Goal: Transaction & Acquisition: Purchase product/service

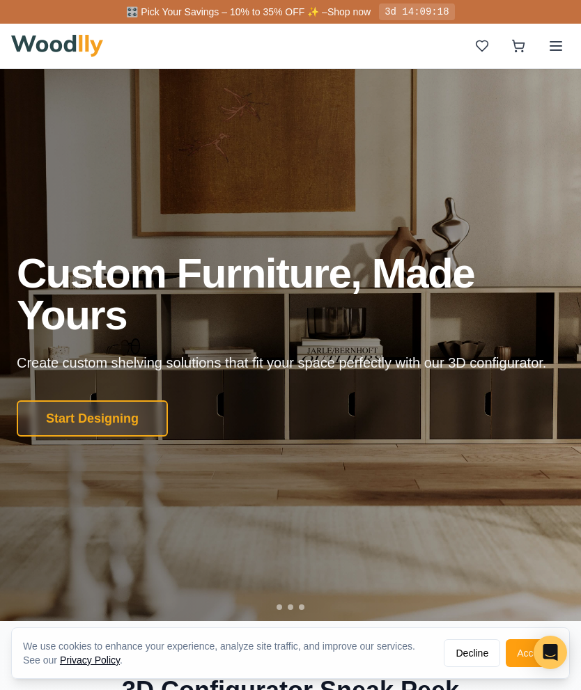
click at [61, 414] on button "Start Designing" at bounding box center [92, 419] width 151 height 36
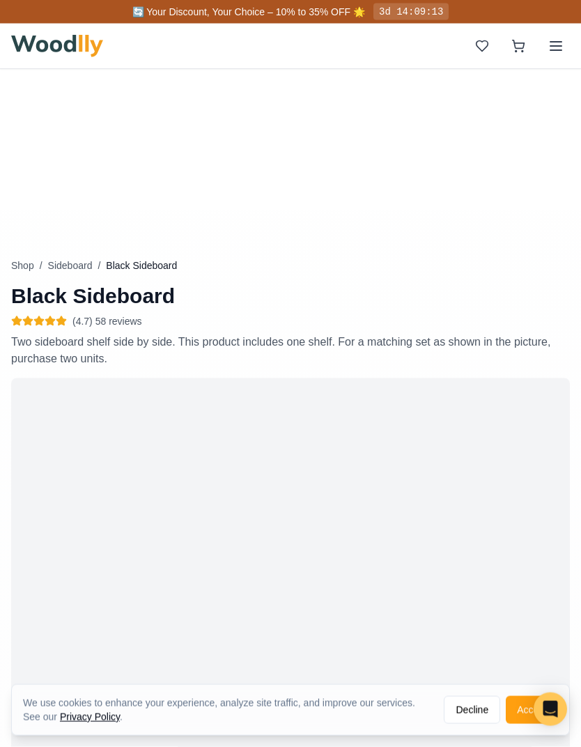
scroll to position [340, 0]
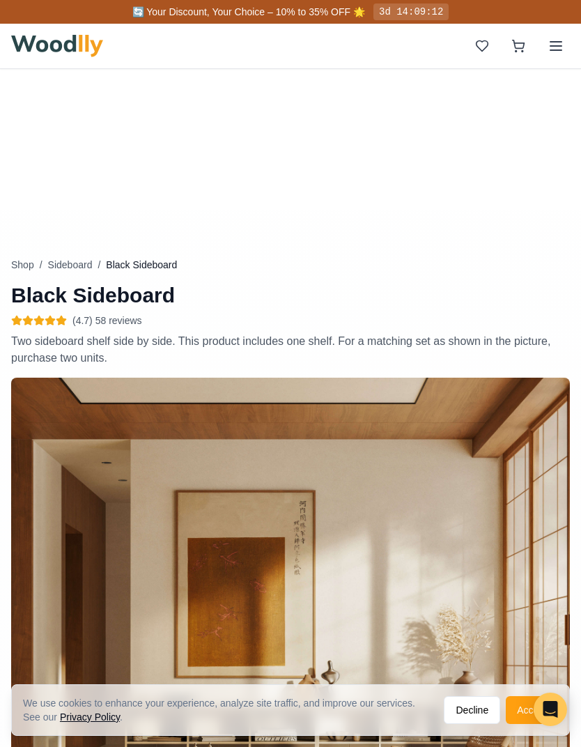
click at [520, 690] on button "Accept" at bounding box center [532, 710] width 52 height 28
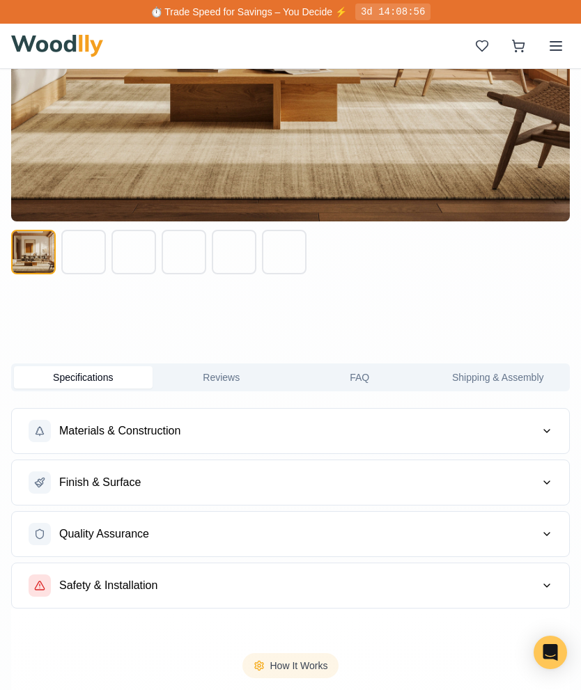
scroll to position [1054, 0]
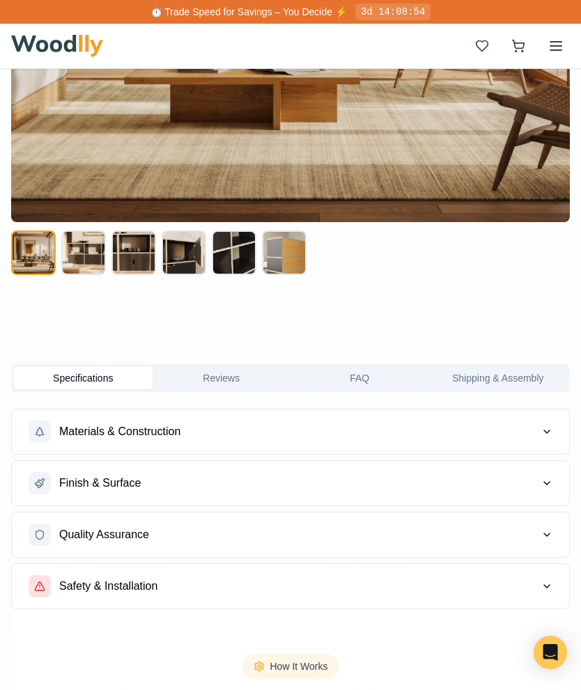
click at [544, 435] on icon "button" at bounding box center [546, 431] width 11 height 11
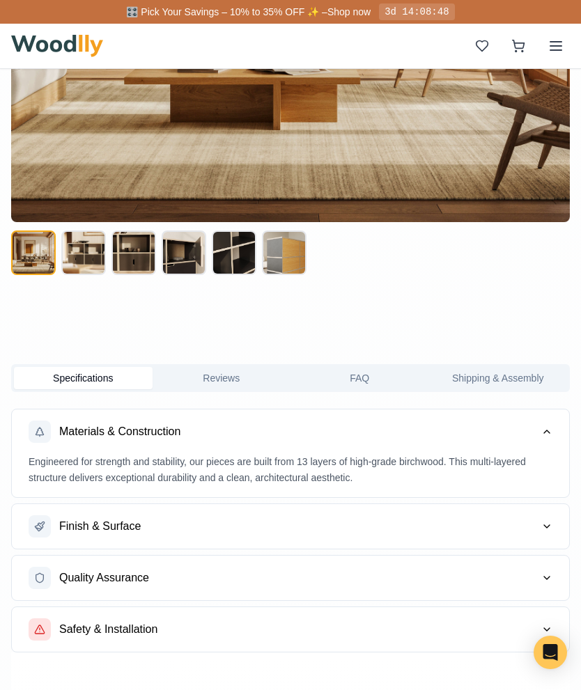
click at [543, 442] on button "Materials & Construction" at bounding box center [290, 432] width 557 height 45
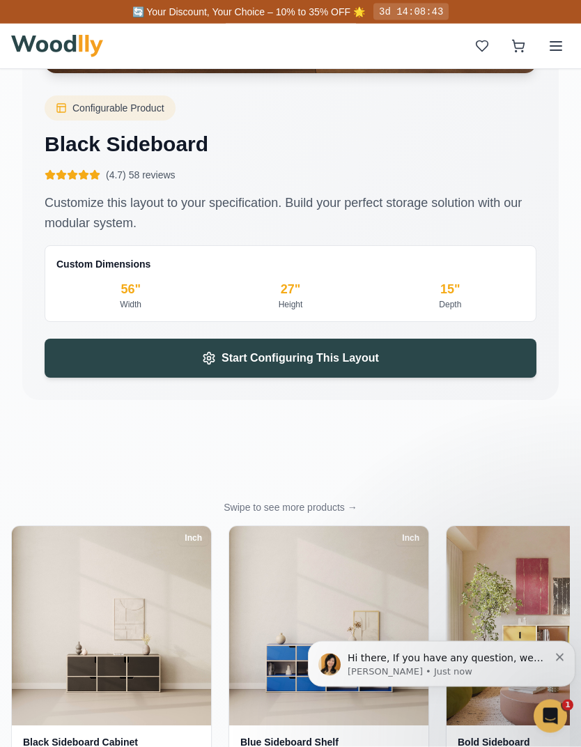
scroll to position [3137, 0]
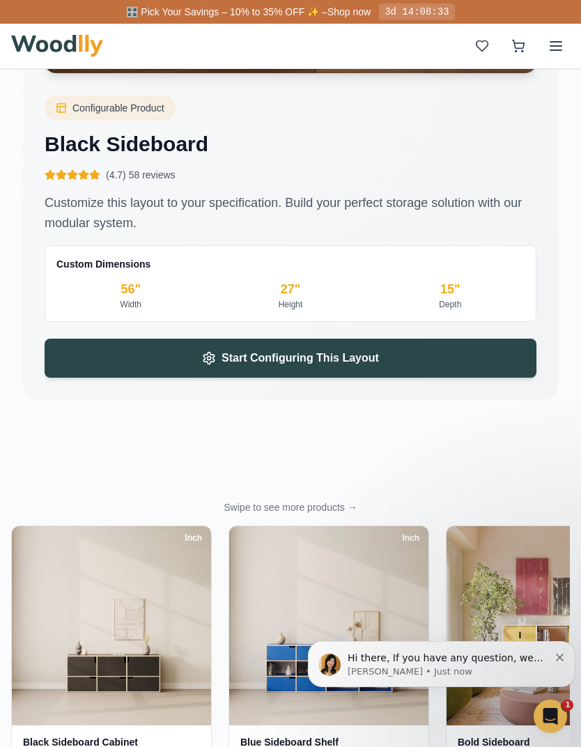
click at [217, 365] on button "Start Configuring This Layout" at bounding box center [291, 358] width 492 height 39
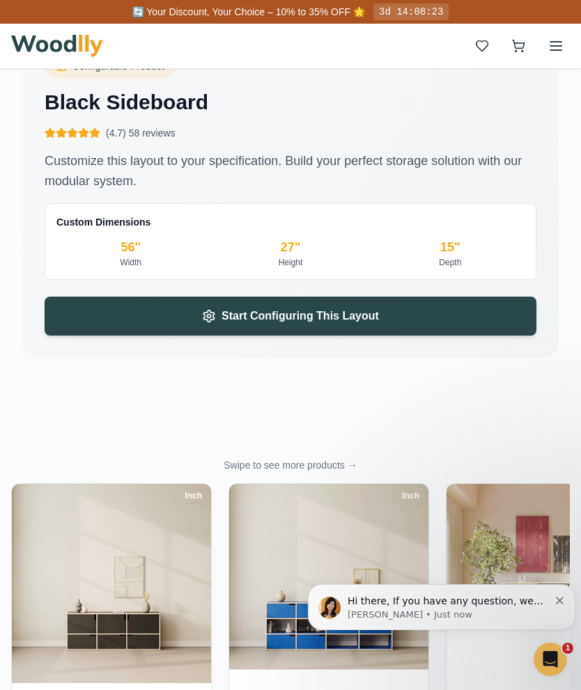
scroll to position [3169, 0]
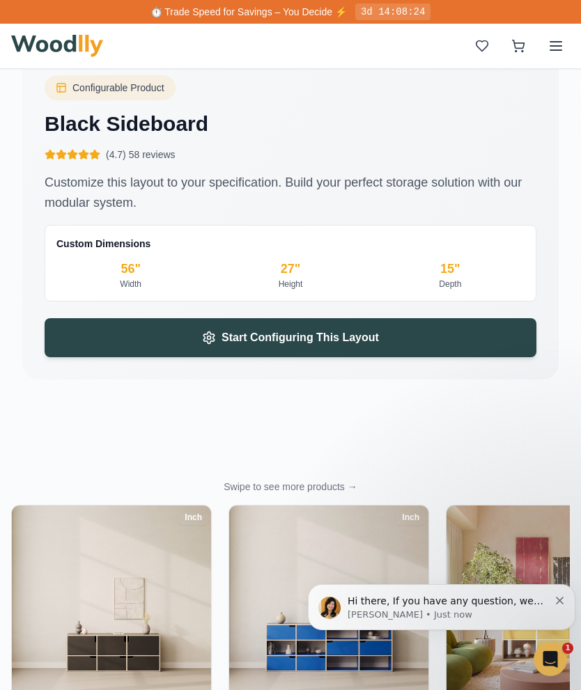
click at [315, 347] on button "Start Configuring This Layout" at bounding box center [291, 337] width 492 height 39
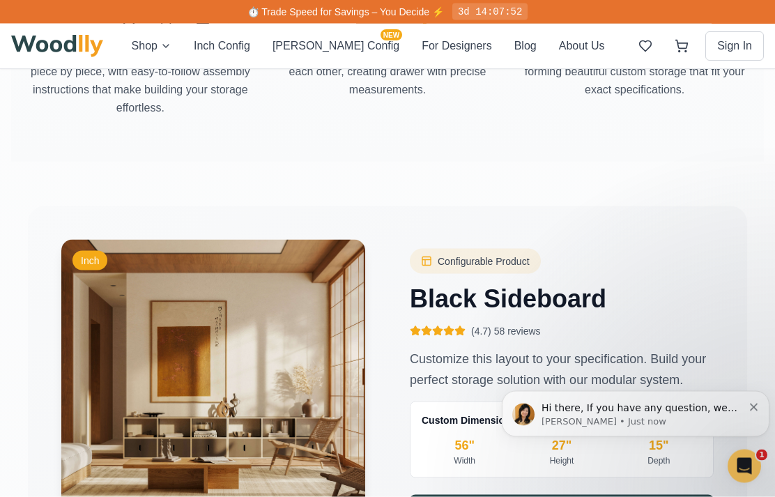
scroll to position [1674, 0]
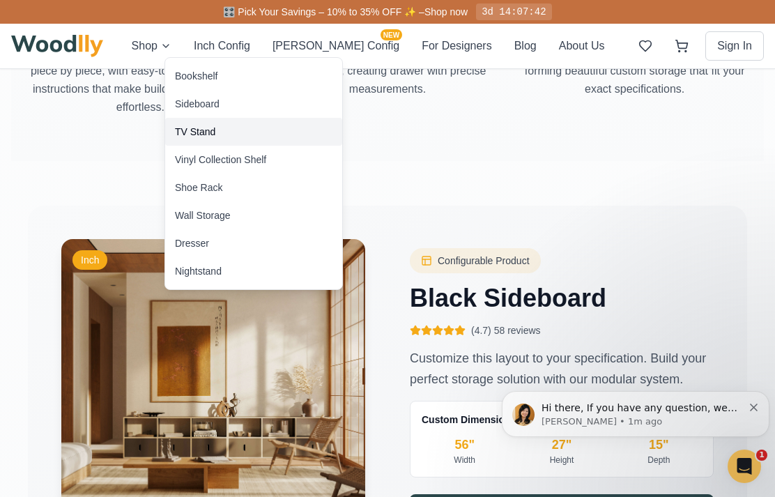
click at [192, 136] on div "TV Stand" at bounding box center [195, 132] width 40 height 14
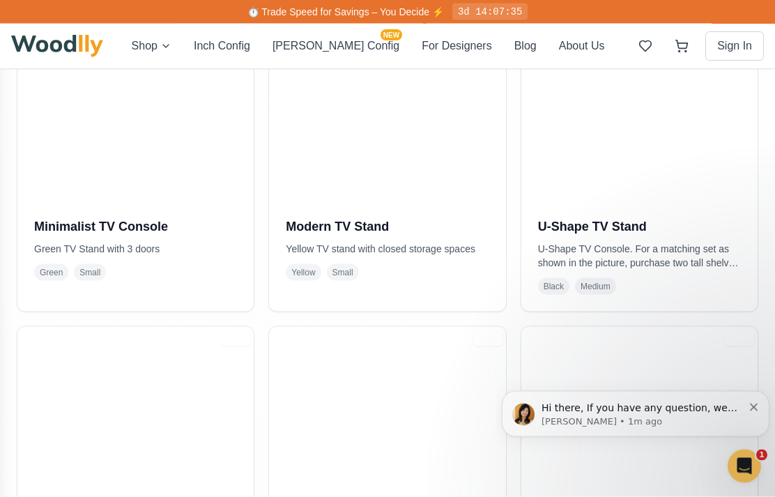
scroll to position [387, 0]
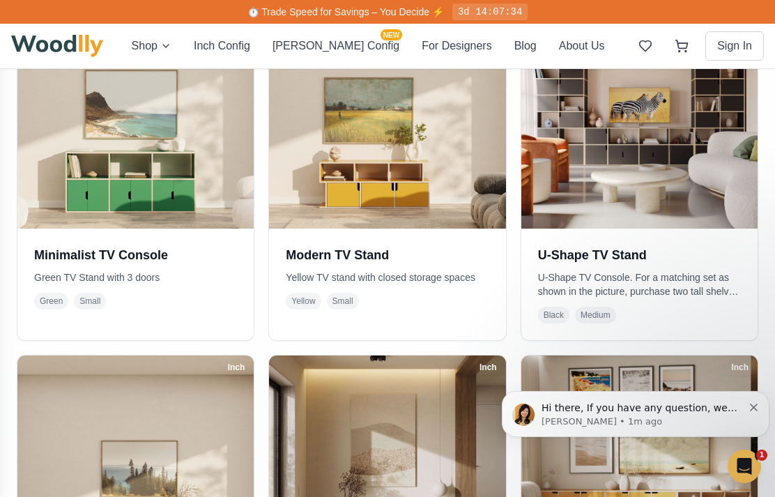
click at [392, 209] on img at bounding box center [387, 110] width 236 height 236
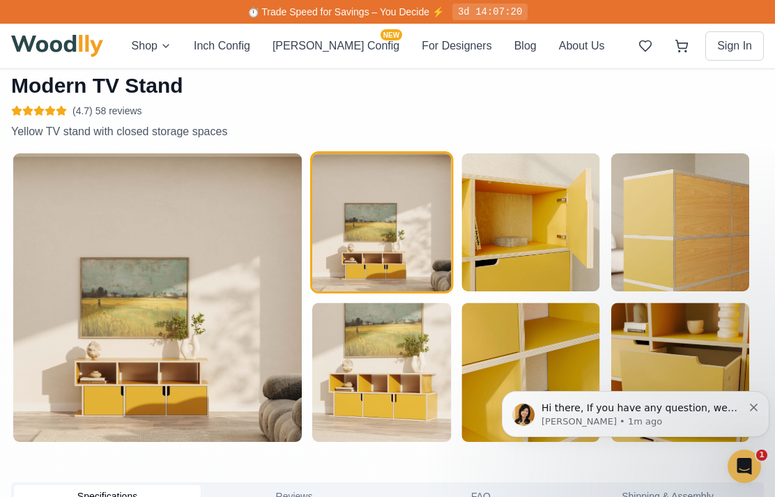
scroll to position [495, 0]
